Goal: Task Accomplishment & Management: Use online tool/utility

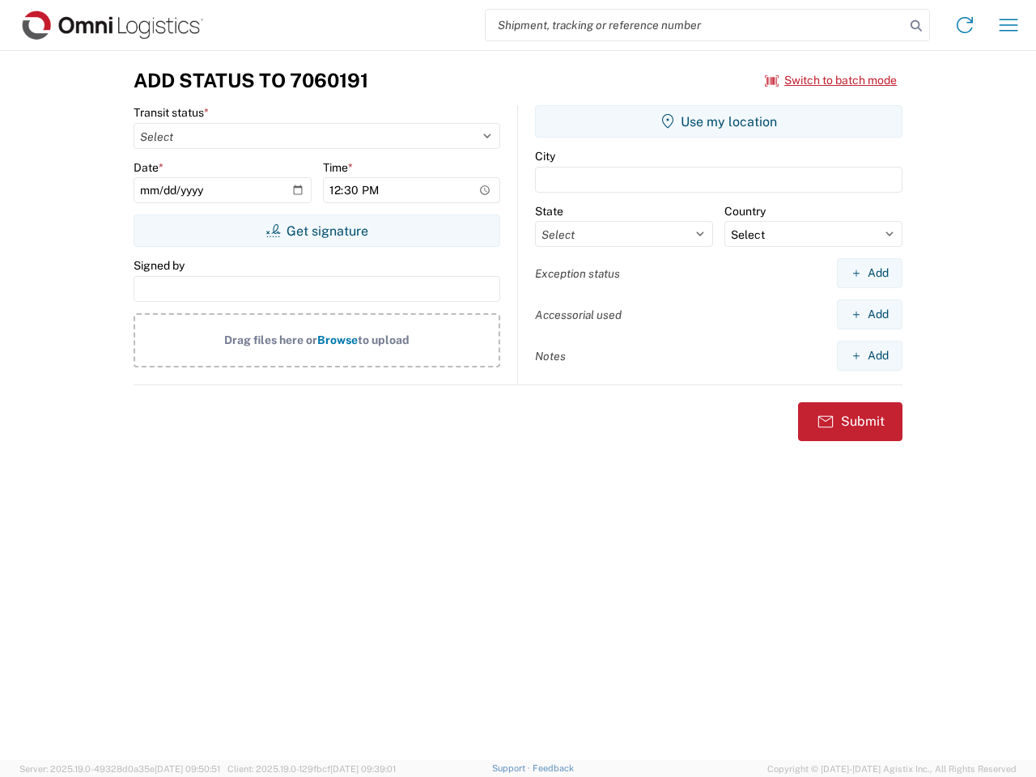
click at [695, 25] on input "search" at bounding box center [695, 25] width 419 height 31
click at [916, 26] on icon at bounding box center [916, 26] width 23 height 23
click at [965, 25] on icon at bounding box center [965, 25] width 26 height 26
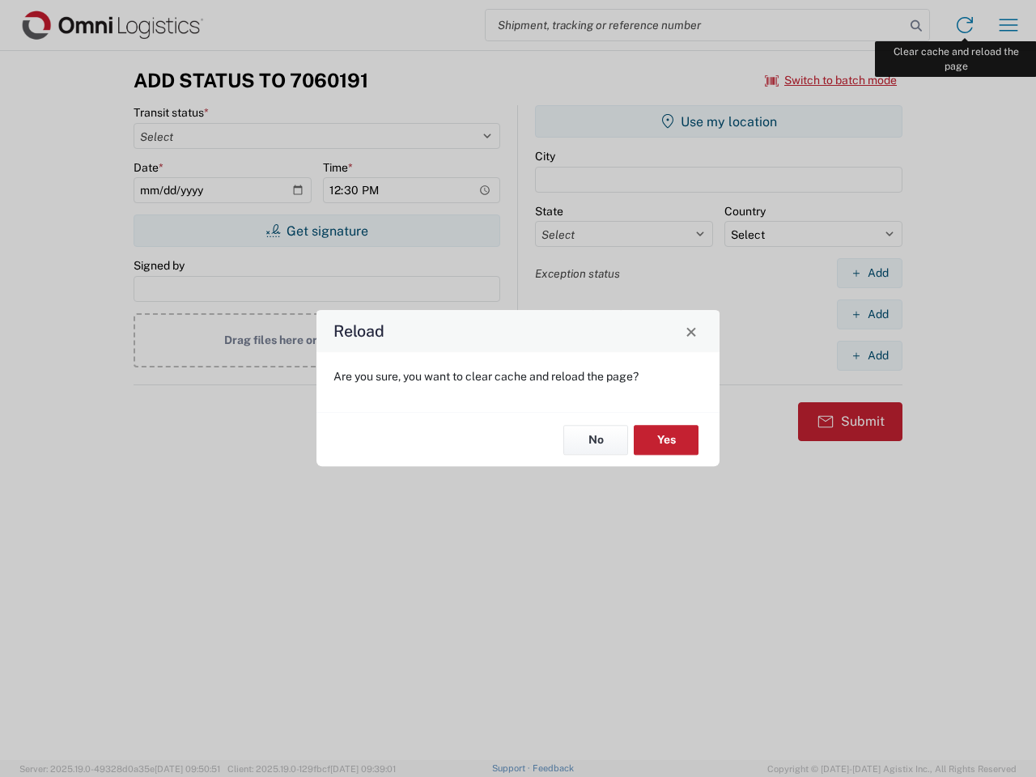
click at [1008, 25] on div "Reload Are you sure, you want to clear cache and reload the page? No Yes" at bounding box center [518, 388] width 1036 height 777
click at [831, 80] on div "Reload Are you sure, you want to clear cache and reload the page? No Yes" at bounding box center [518, 388] width 1036 height 777
click at [316, 231] on div "Reload Are you sure, you want to clear cache and reload the page? No Yes" at bounding box center [518, 388] width 1036 height 777
click at [719, 121] on div "Reload Are you sure, you want to clear cache and reload the page? No Yes" at bounding box center [518, 388] width 1036 height 777
click at [869, 273] on div "Reload Are you sure, you want to clear cache and reload the page? No Yes" at bounding box center [518, 388] width 1036 height 777
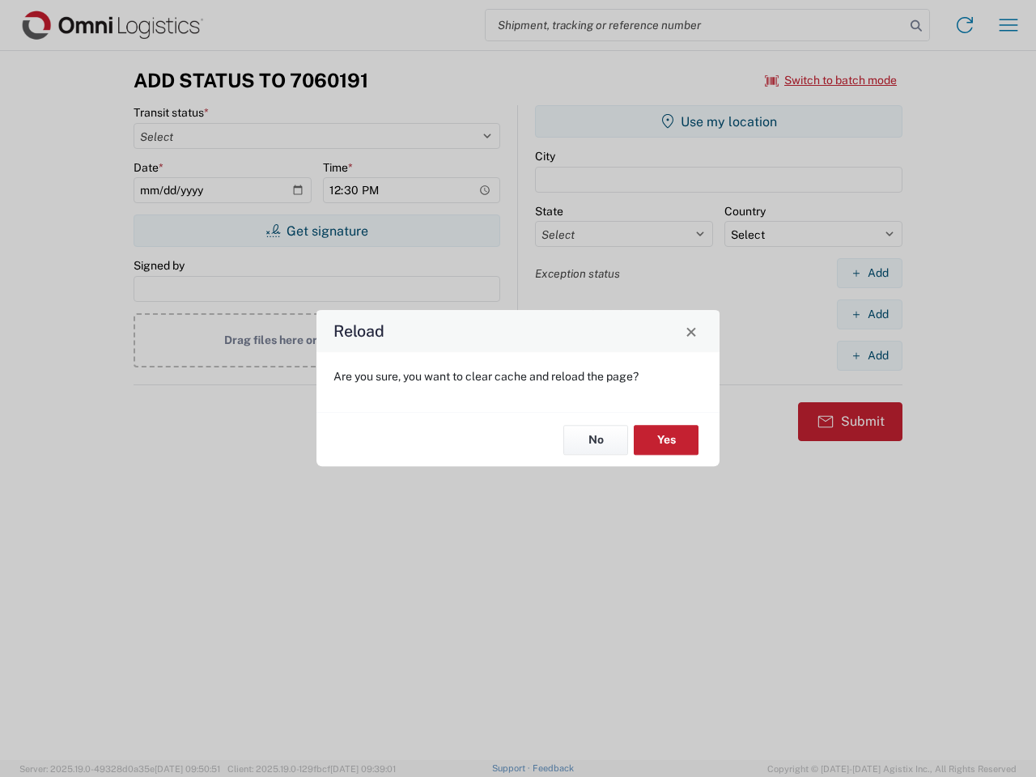
click at [869, 314] on div "Reload Are you sure, you want to clear cache and reload the page? No Yes" at bounding box center [518, 388] width 1036 height 777
click at [869, 355] on div "Reload Are you sure, you want to clear cache and reload the page? No Yes" at bounding box center [518, 388] width 1036 height 777
